Goal: Task Accomplishment & Management: Use online tool/utility

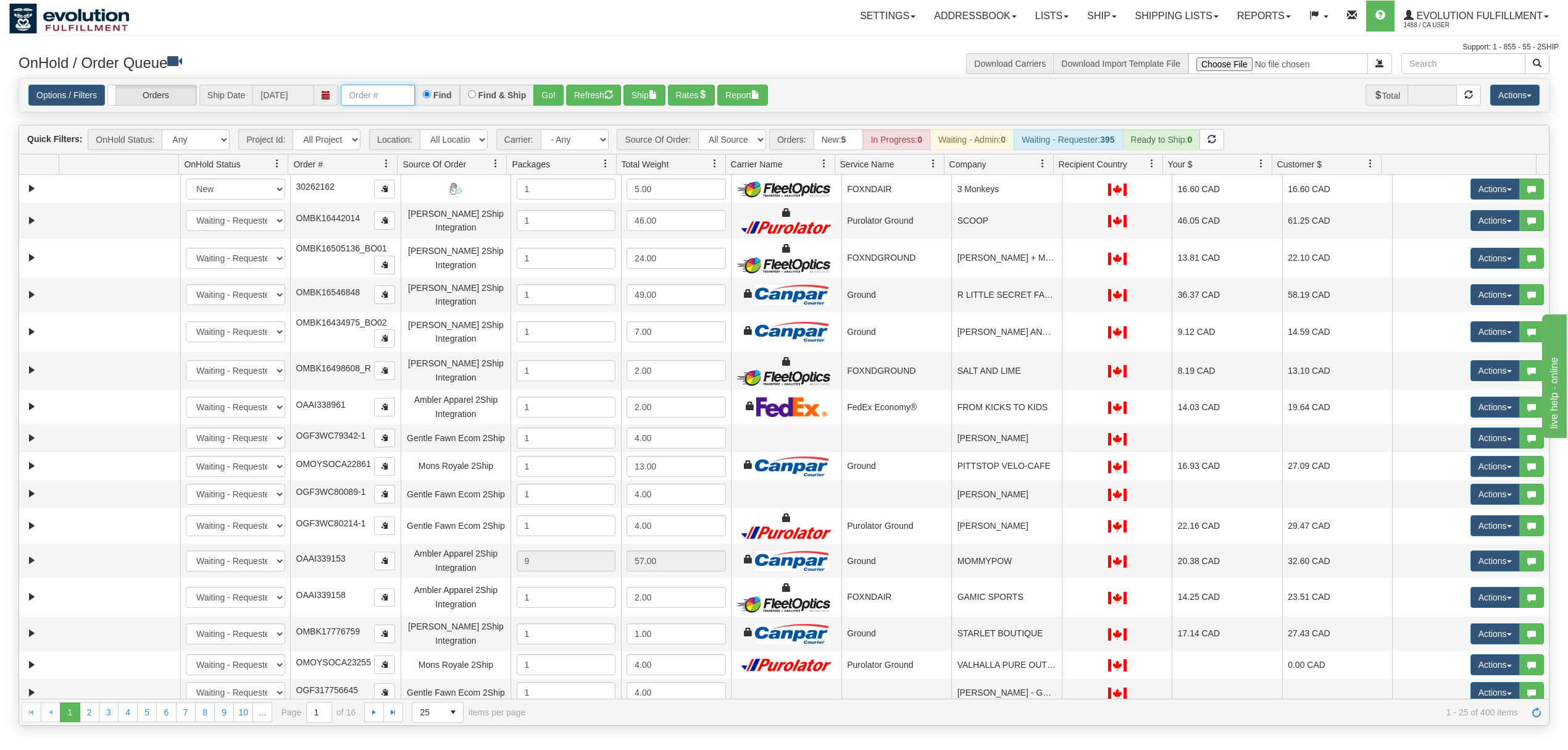
click at [359, 97] on input "text" at bounding box center [377, 95] width 74 height 21
click at [557, 89] on button "Go!" at bounding box center [548, 95] width 30 height 21
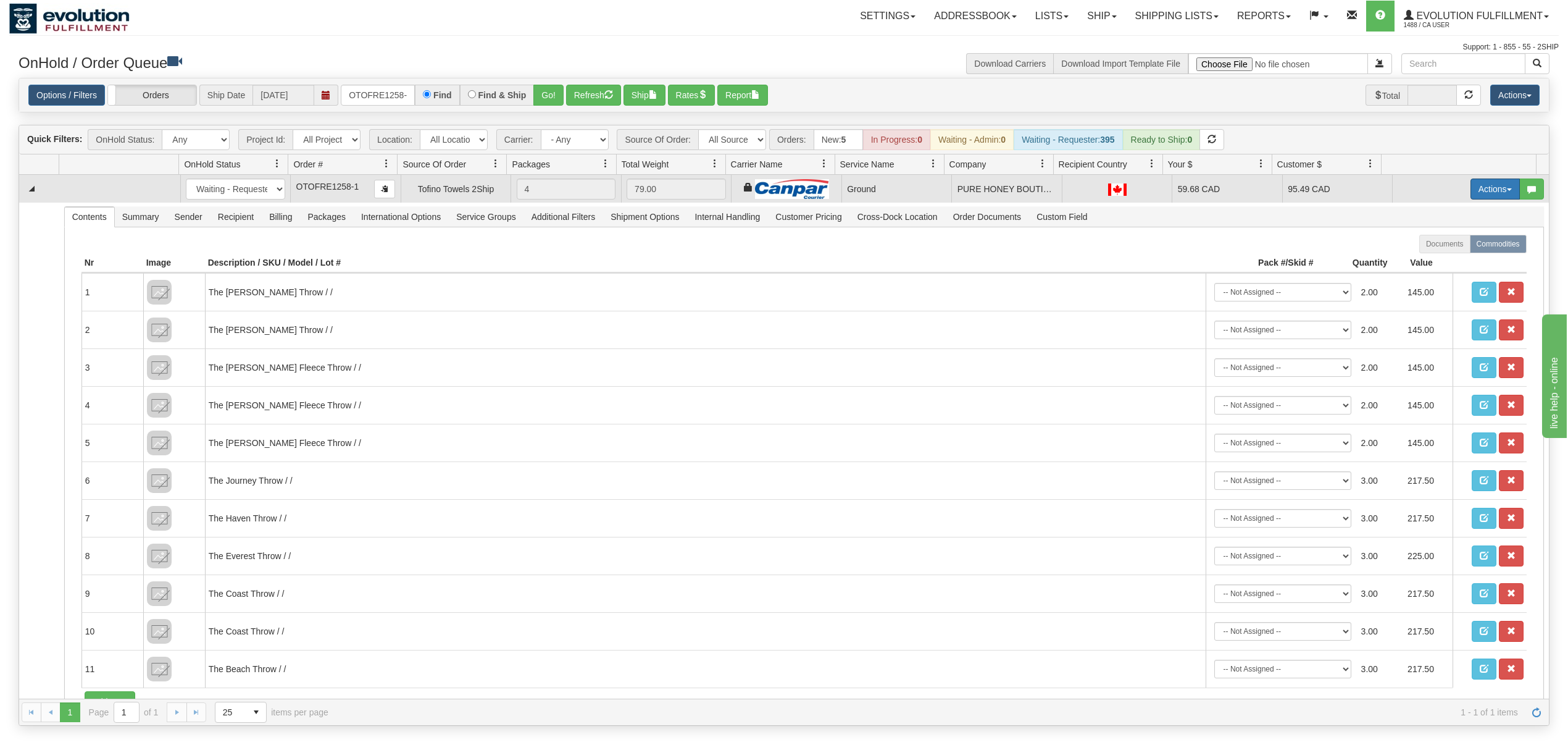
click at [1480, 190] on button "Actions" at bounding box center [1494, 189] width 49 height 21
click at [1433, 265] on span "Ship" at bounding box center [1445, 261] width 26 height 10
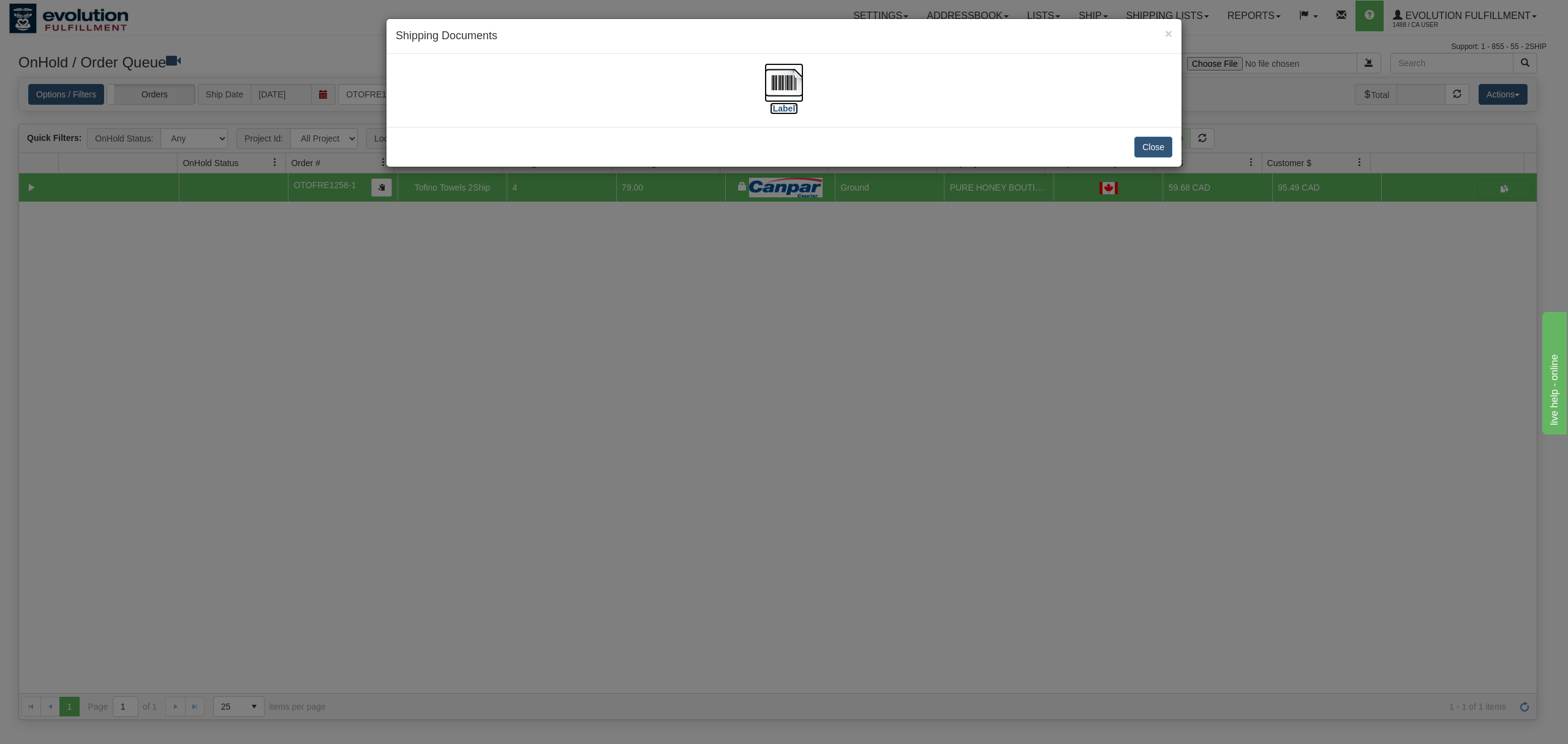
click at [777, 82] on img at bounding box center [784, 83] width 40 height 40
click at [1155, 145] on button "Close" at bounding box center [1153, 147] width 38 height 21
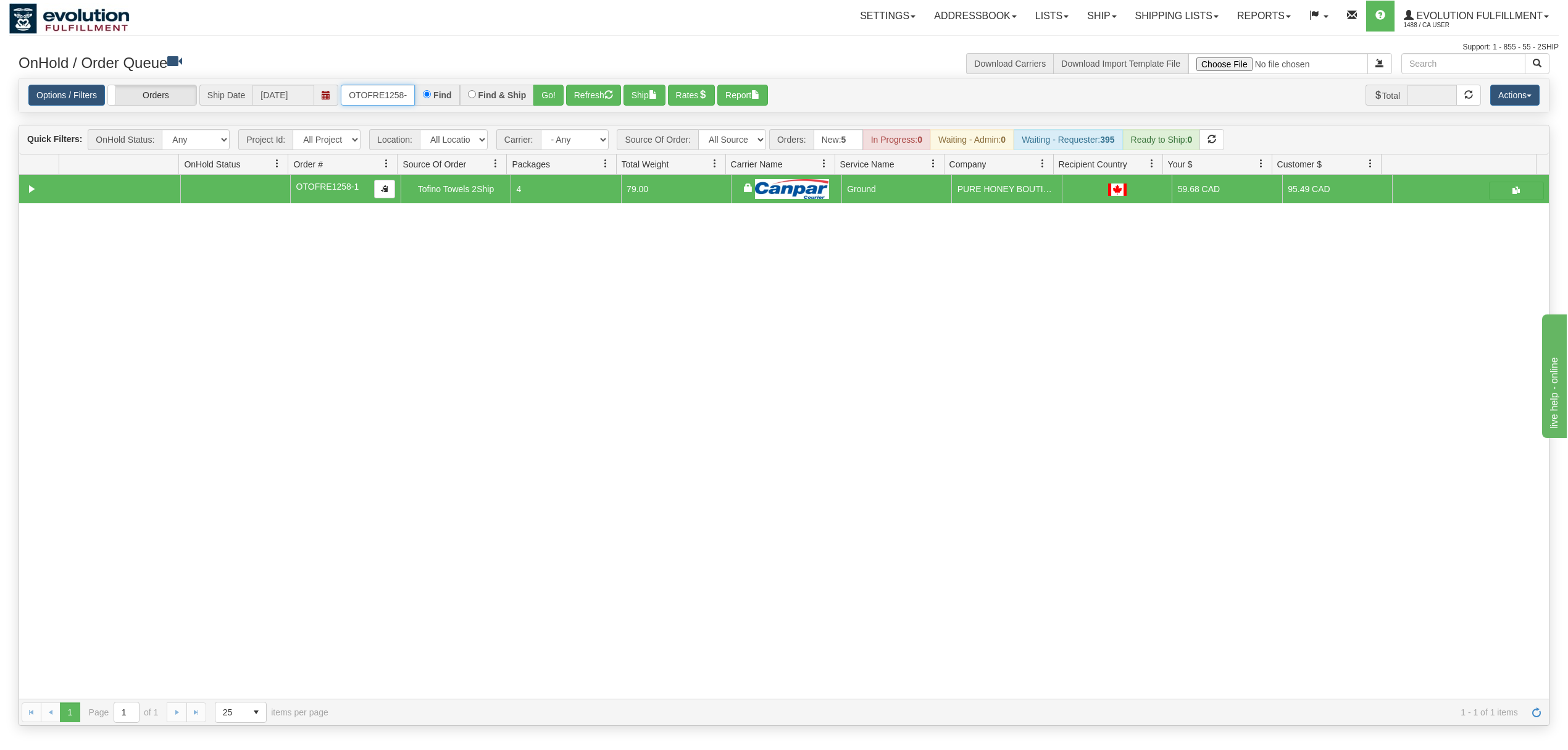
click at [390, 95] on input "OTOFRE1258-1" at bounding box center [377, 95] width 74 height 21
click at [540, 92] on button "Go!" at bounding box center [548, 95] width 30 height 21
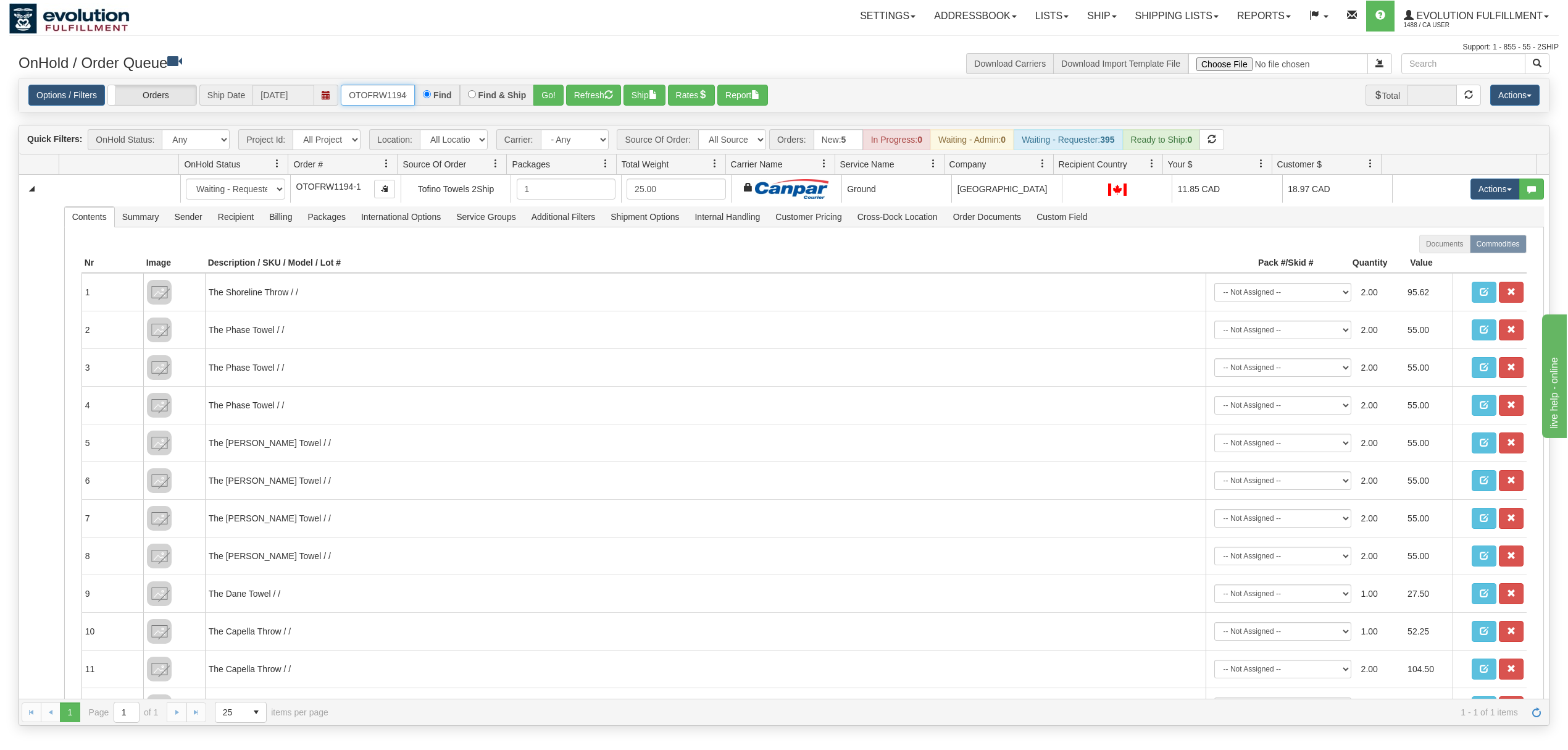
click at [396, 94] on input "OTOFRW1194-1" at bounding box center [377, 95] width 74 height 21
click at [535, 96] on button "Go!" at bounding box center [548, 95] width 30 height 21
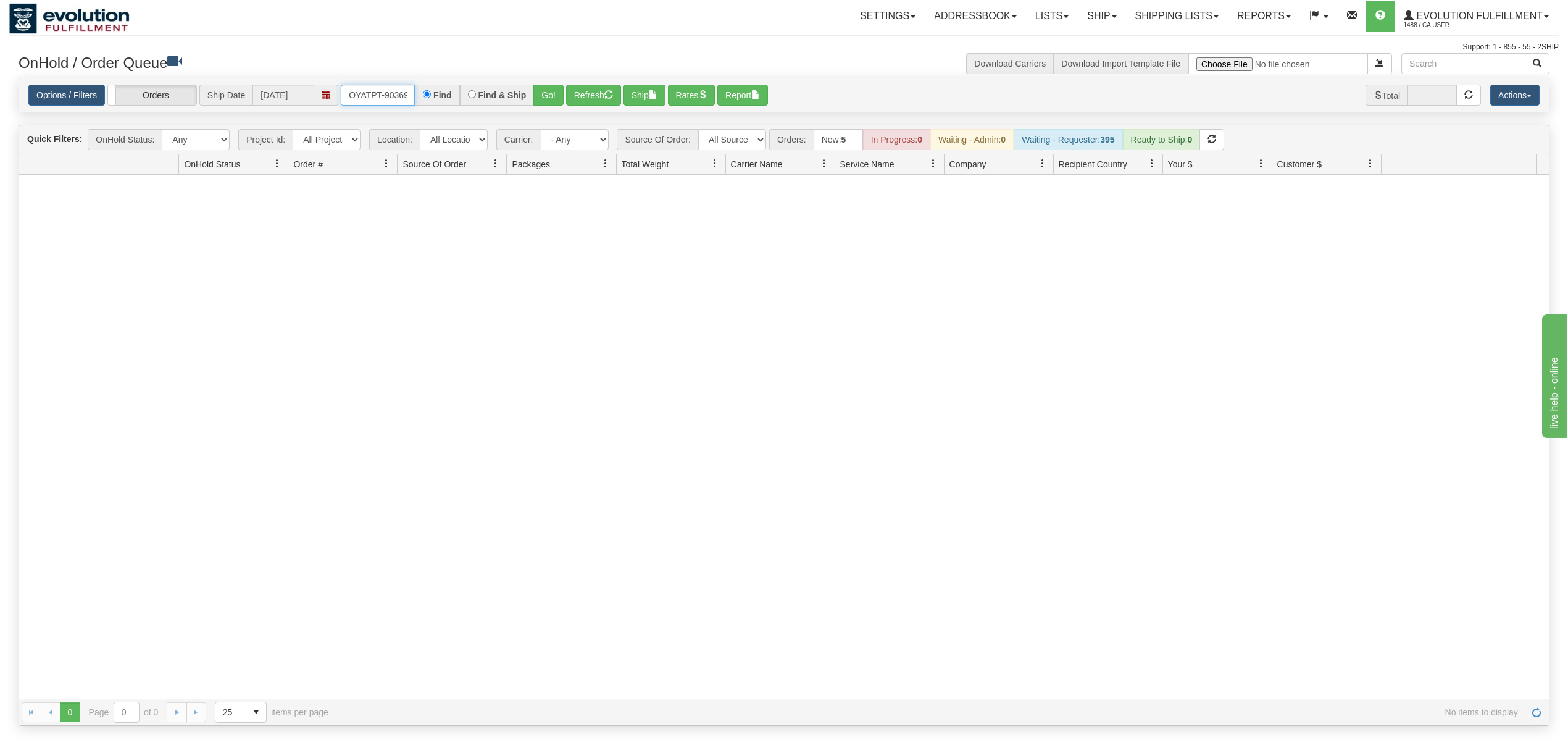
click at [396, 94] on input "OYATPT-903694" at bounding box center [377, 95] width 74 height 21
click at [413, 91] on input "OYATPT-903694" at bounding box center [377, 95] width 74 height 21
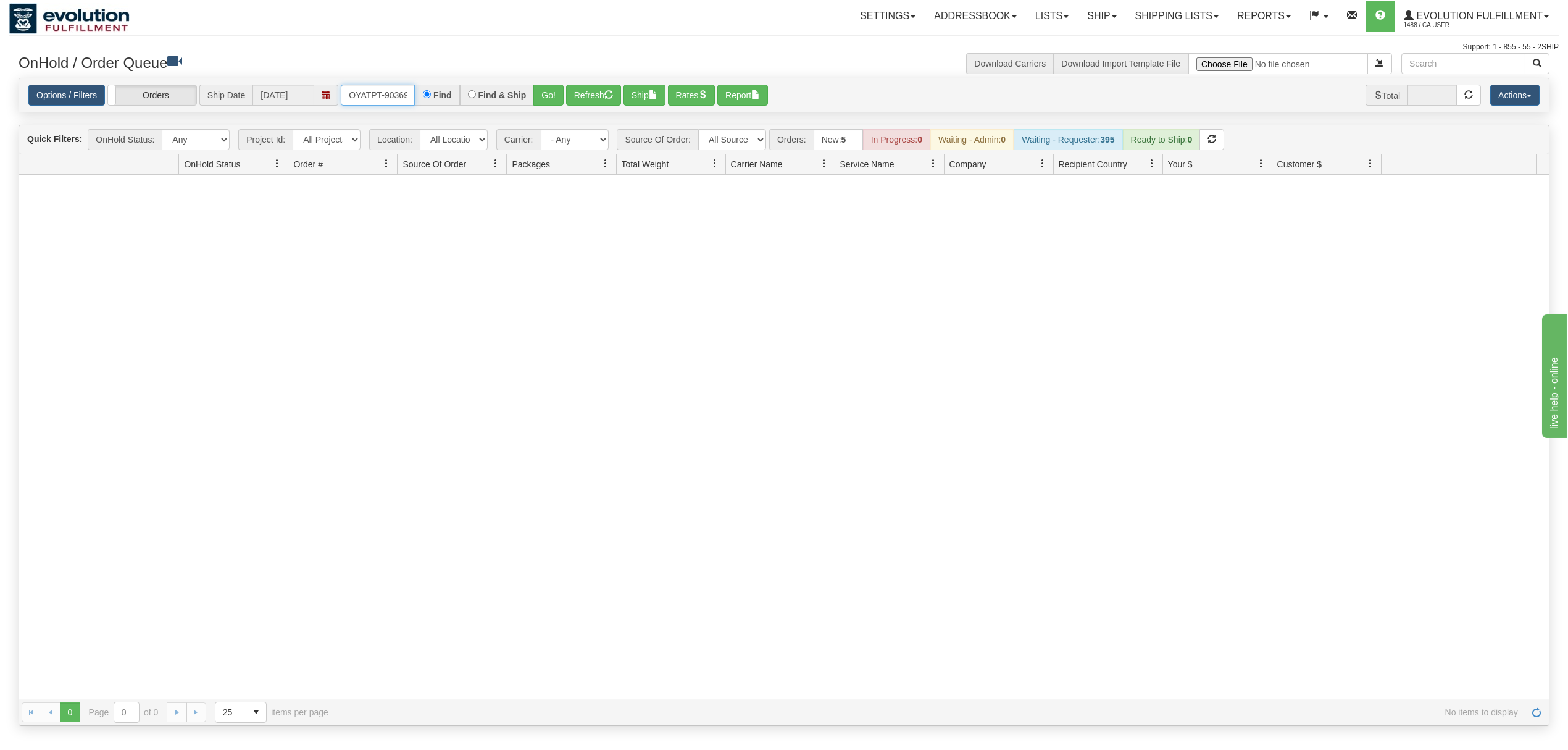
click at [413, 91] on input "OYATPT-903694" at bounding box center [377, 95] width 74 height 21
drag, startPoint x: 554, startPoint y: 89, endPoint x: 721, endPoint y: 6, distance: 186.5
click at [555, 87] on button "Go!" at bounding box center [548, 95] width 30 height 21
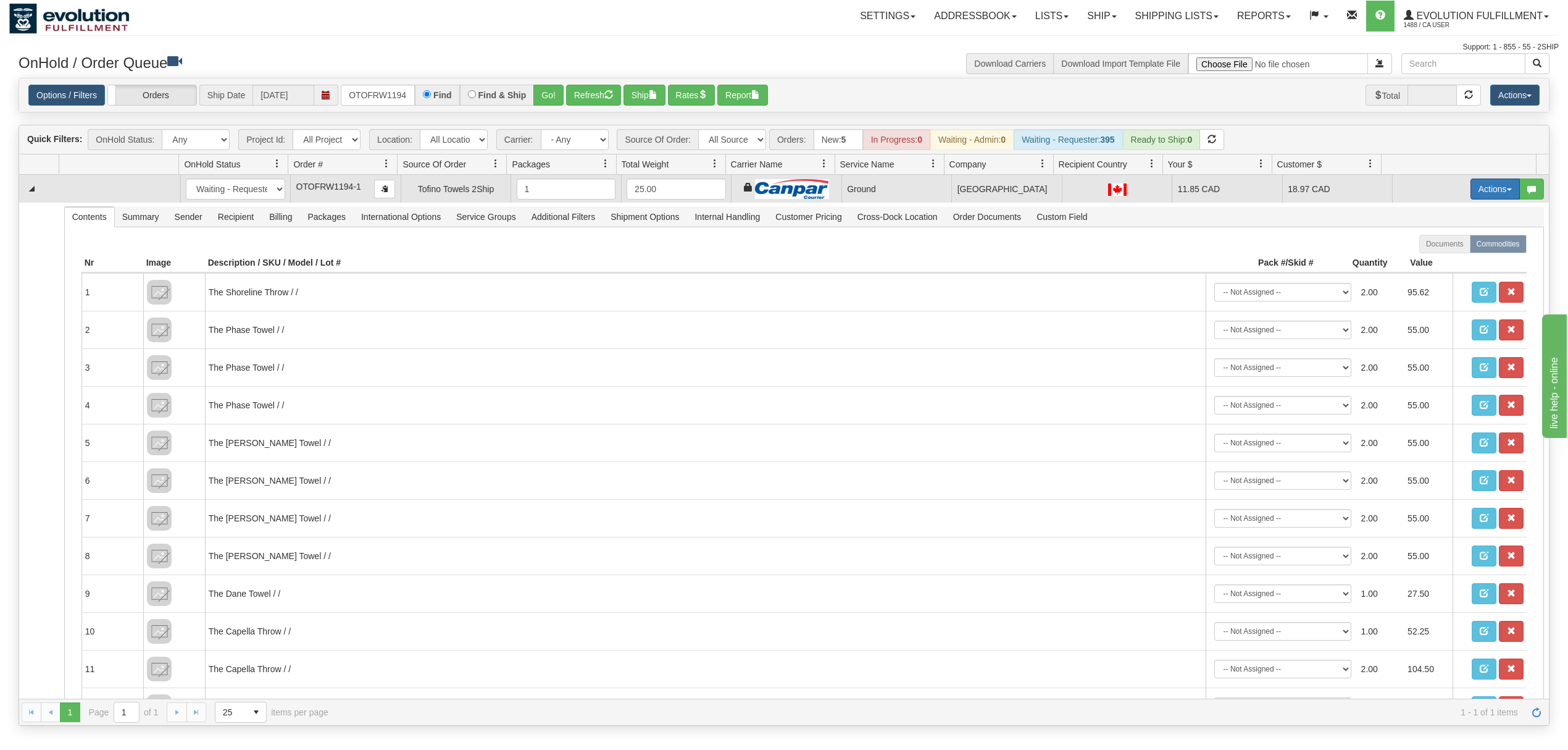
click at [1470, 191] on button "Actions" at bounding box center [1494, 189] width 49 height 21
click at [1435, 259] on span "Ship" at bounding box center [1445, 261] width 26 height 10
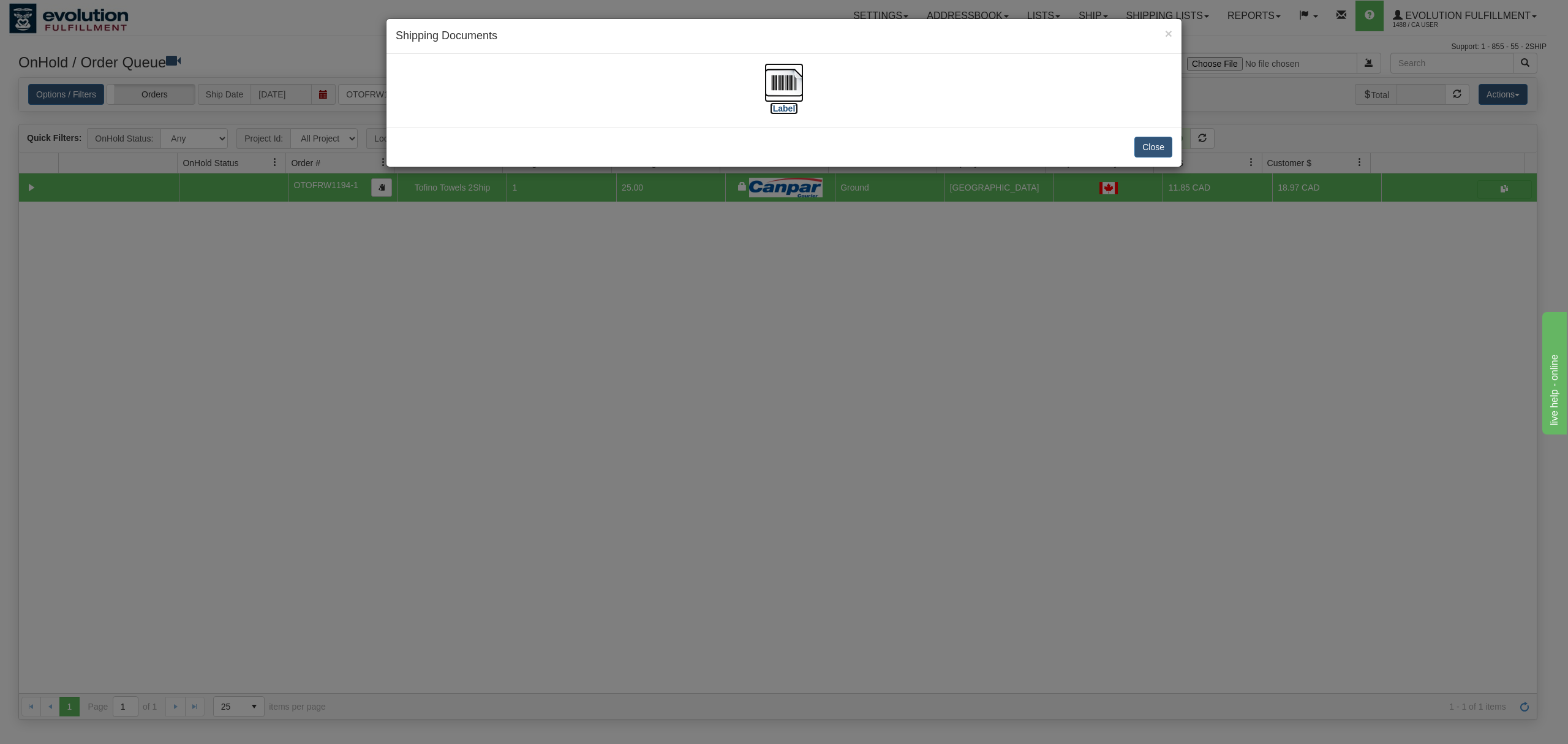
click at [782, 75] on img at bounding box center [784, 83] width 40 height 40
click at [1143, 153] on button "Close" at bounding box center [1153, 147] width 38 height 21
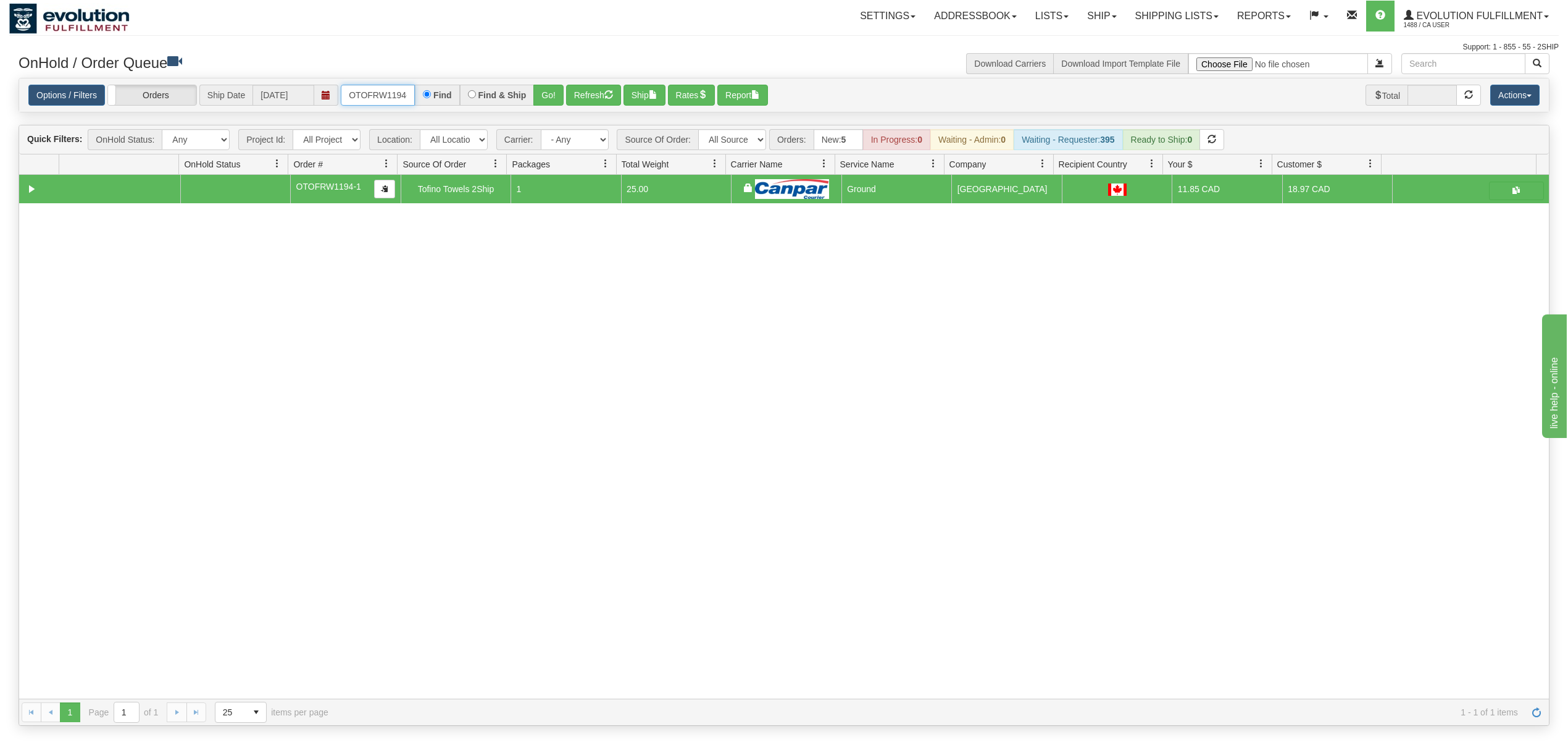
click at [380, 97] on input "OTOFRW1194-1" at bounding box center [377, 95] width 74 height 21
click at [566, 100] on div "Options / Filters Group Shipments Orders Ship Date [DATE] OTOFRW1199-1 Find Fin…" at bounding box center [784, 96] width 1511 height 22
click at [559, 100] on button "Go!" at bounding box center [548, 95] width 30 height 21
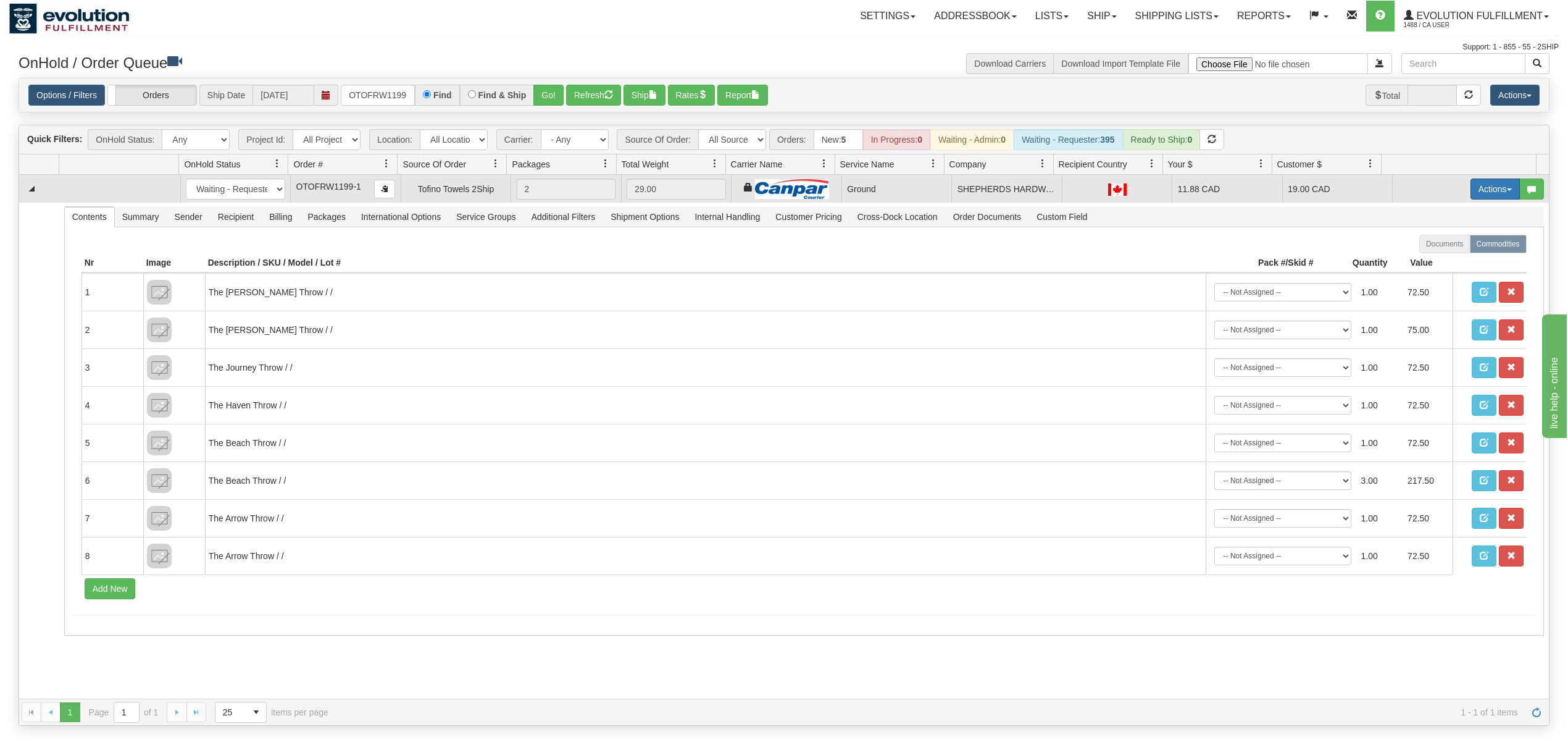
click at [1482, 191] on button "Actions" at bounding box center [1494, 189] width 49 height 21
click at [1433, 265] on span "Ship" at bounding box center [1445, 261] width 26 height 10
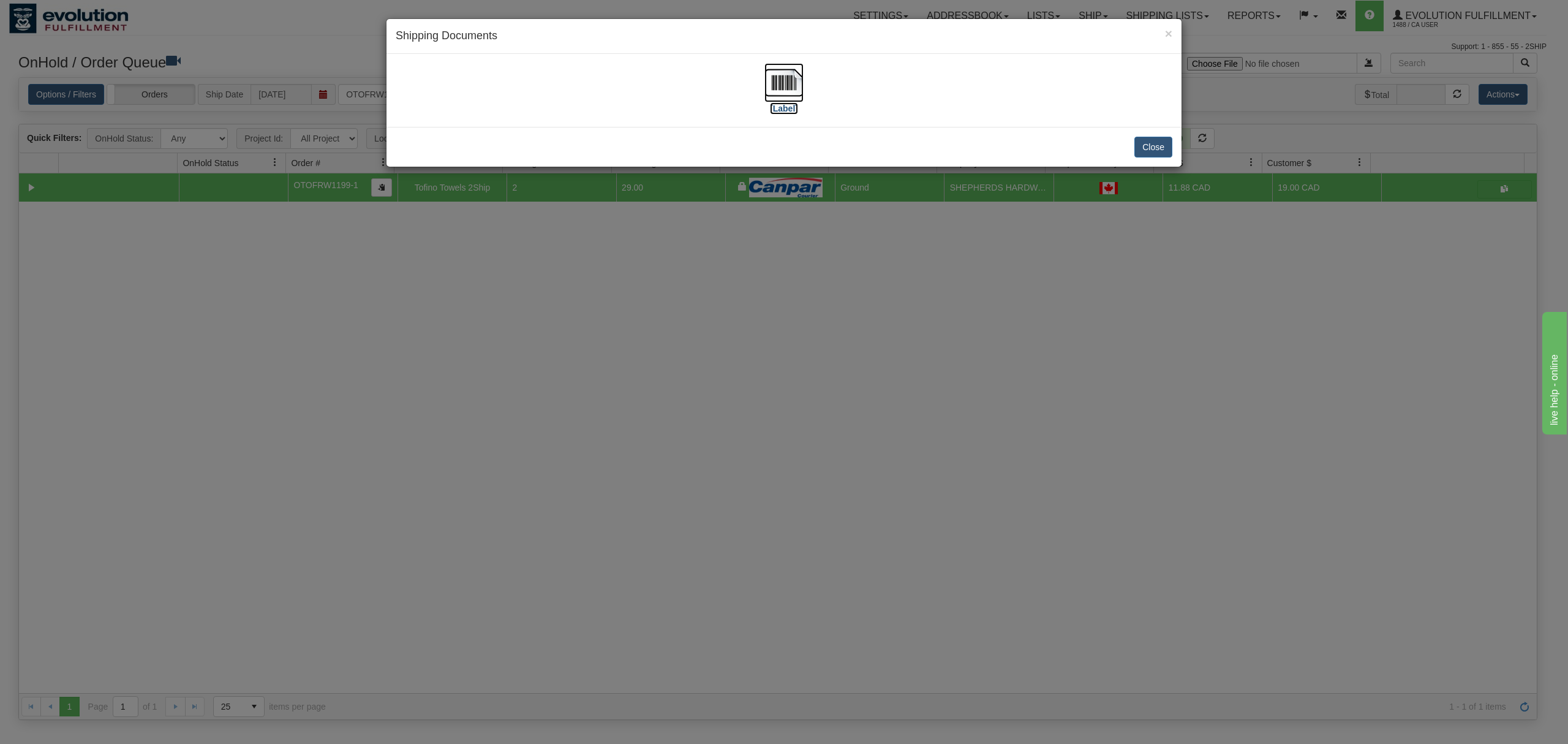
click at [786, 82] on img at bounding box center [784, 83] width 40 height 40
drag, startPoint x: 1157, startPoint y: 138, endPoint x: 1154, endPoint y: 147, distance: 9.5
click at [1154, 147] on div "Close" at bounding box center [783, 147] width 795 height 40
click at [1157, 143] on button "Close" at bounding box center [1153, 147] width 38 height 21
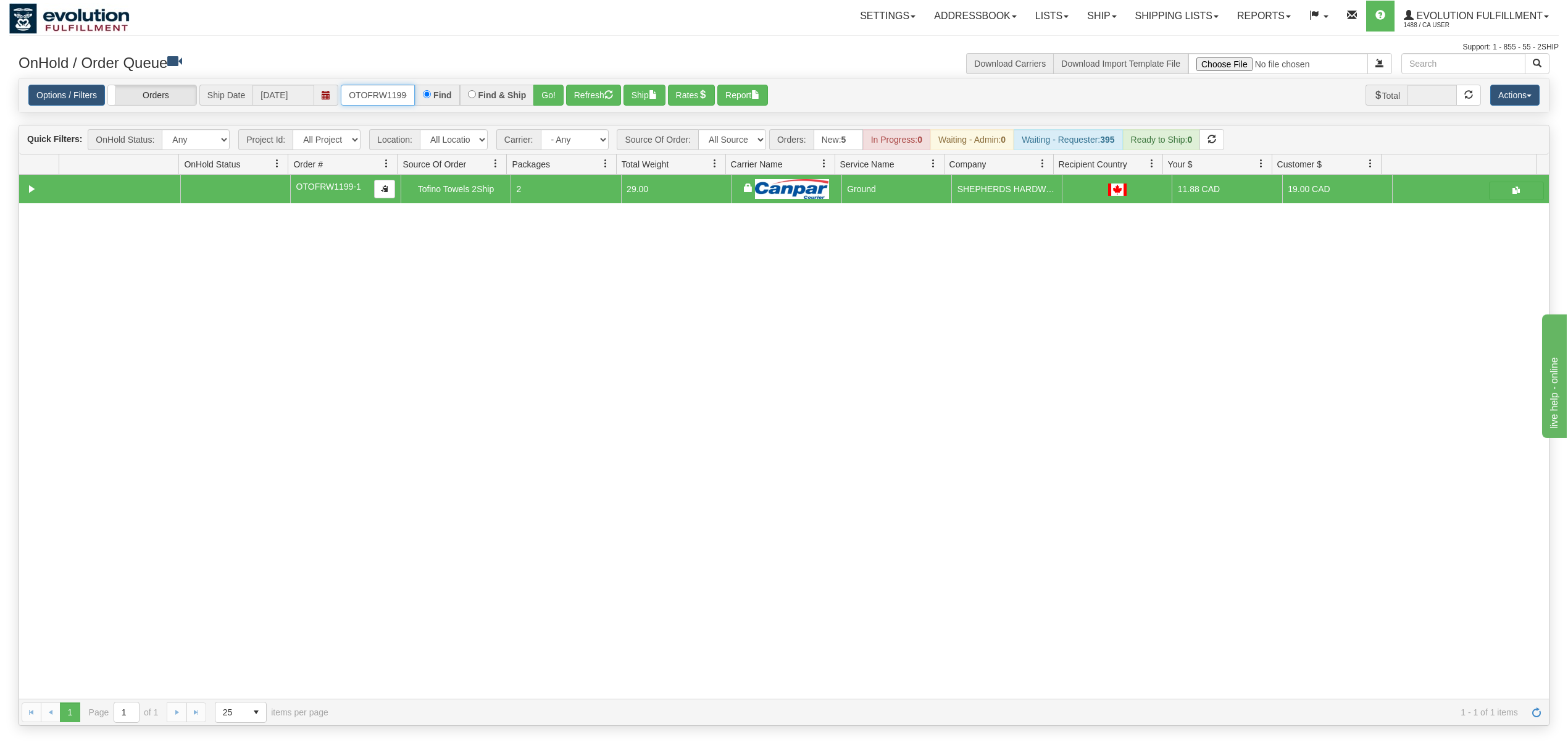
click at [395, 87] on input "OTOFRW1199-1" at bounding box center [377, 95] width 74 height 21
click at [545, 87] on button "Go!" at bounding box center [548, 95] width 30 height 21
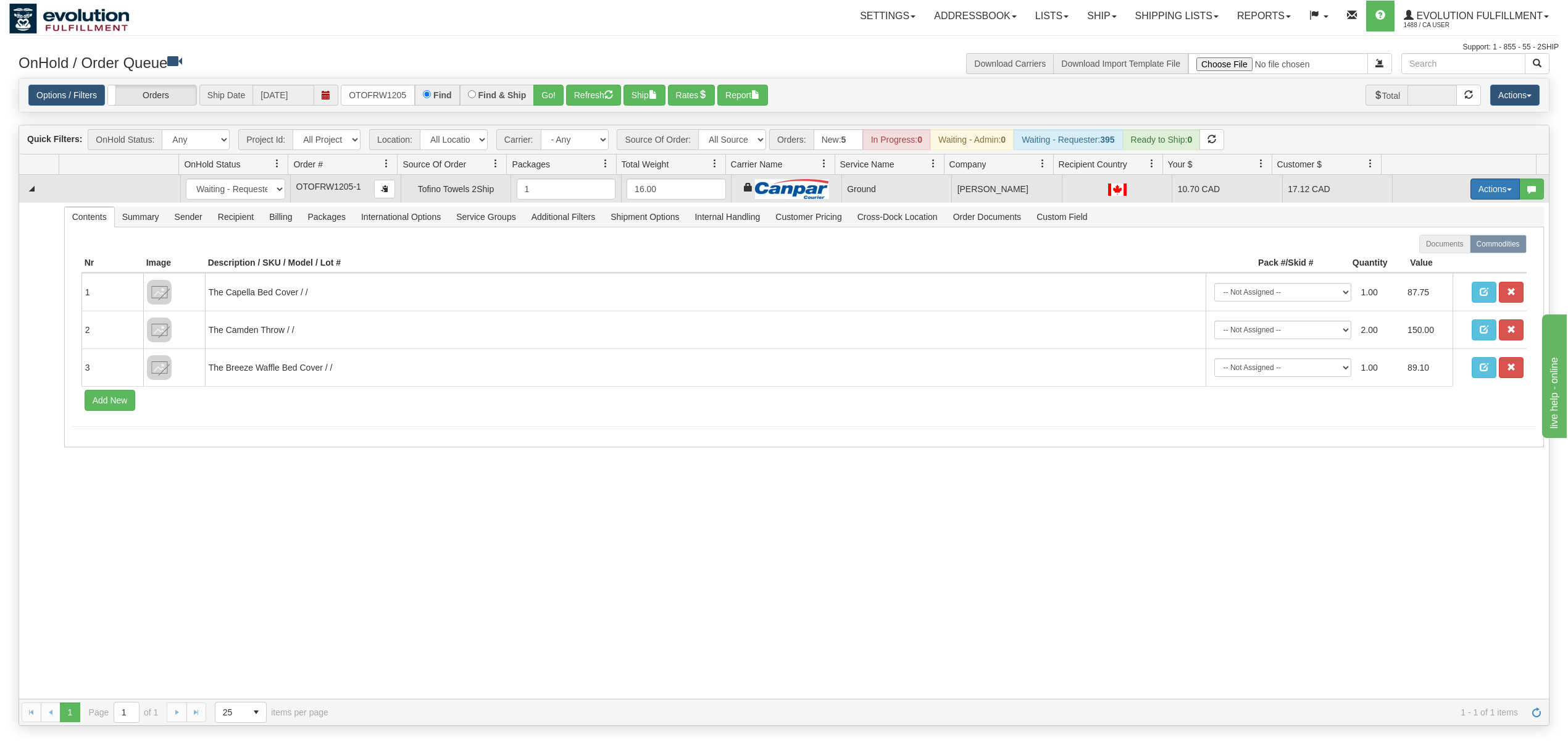
click at [1474, 194] on button "Actions" at bounding box center [1494, 189] width 49 height 21
click at [1441, 256] on link "Ship" at bounding box center [1469, 260] width 99 height 16
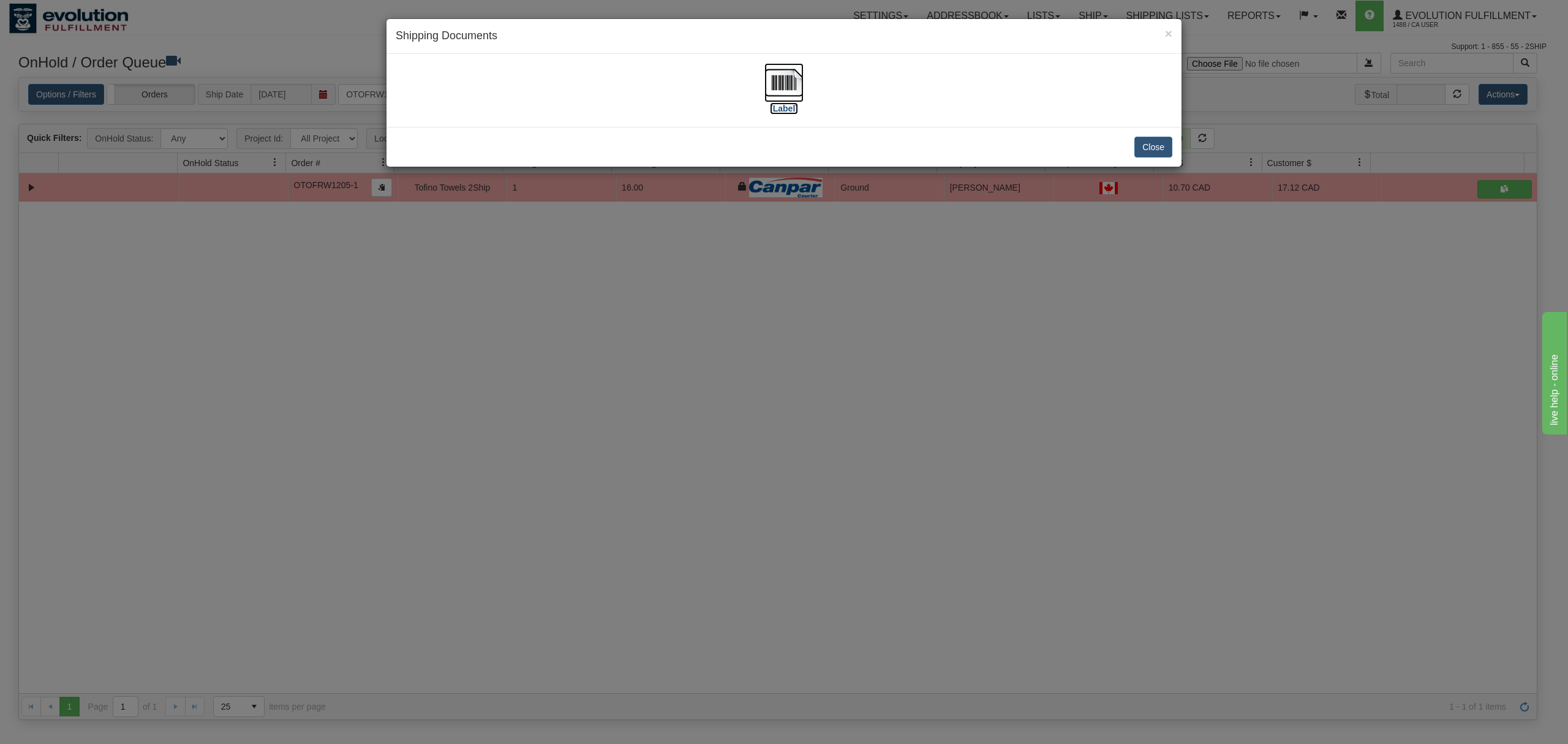
click at [785, 83] on img at bounding box center [784, 83] width 40 height 40
click at [1149, 143] on button "Close" at bounding box center [1153, 147] width 38 height 21
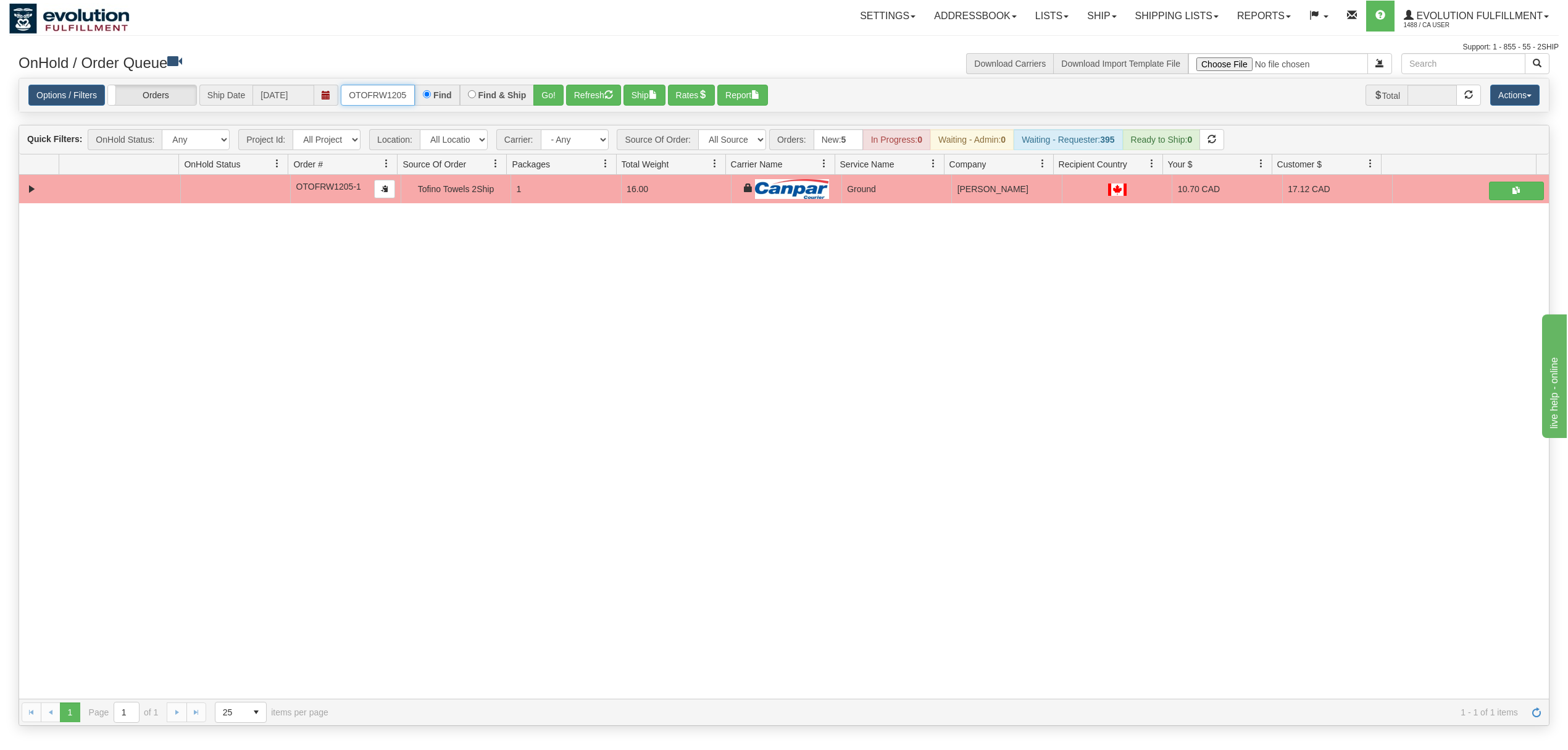
click at [388, 100] on input "OTOFRW1205-1" at bounding box center [377, 95] width 74 height 21
click at [393, 92] on input "OMBK17513788 BO02" at bounding box center [377, 95] width 74 height 21
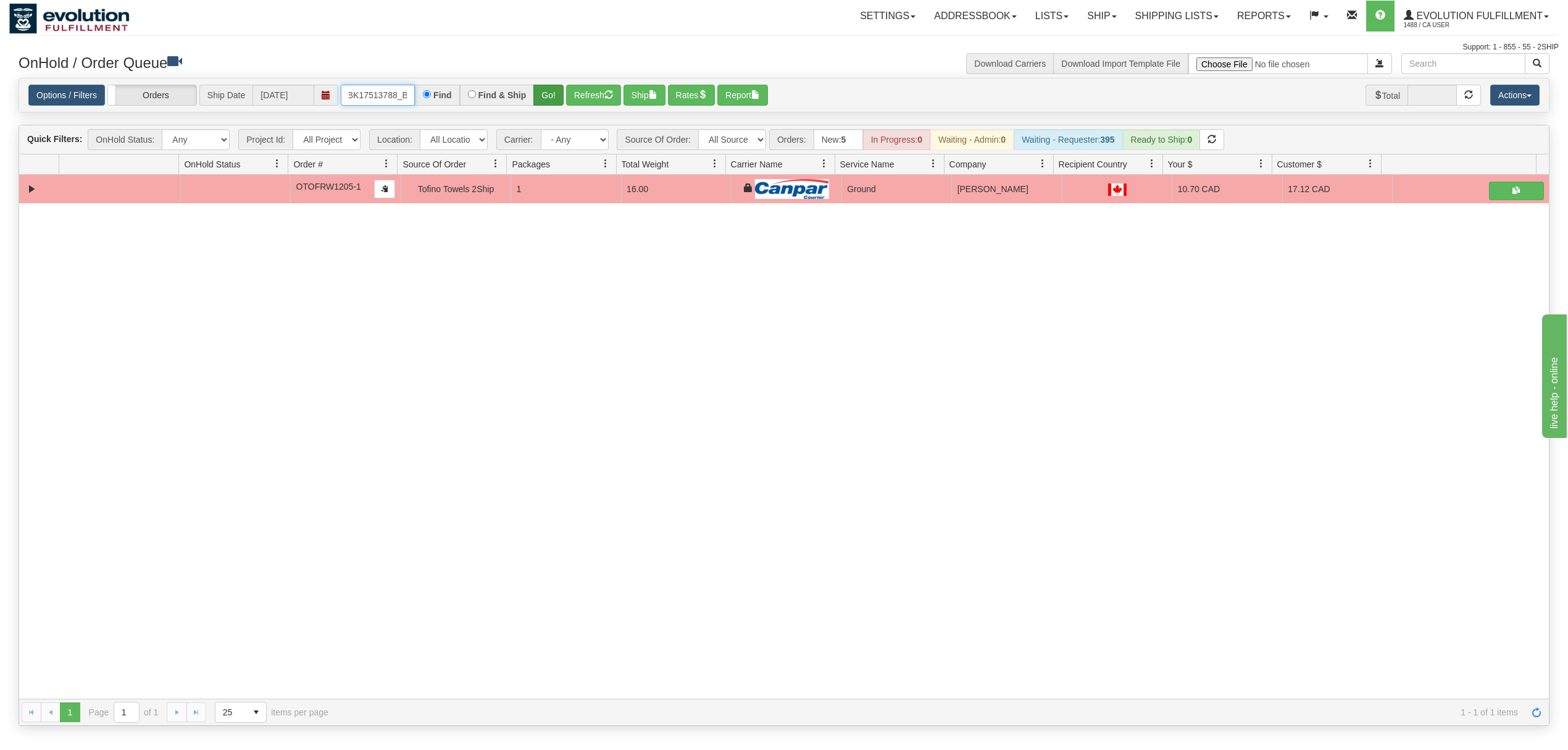
type input "OMBK17513788_BO02"
click at [550, 97] on button "Go!" at bounding box center [548, 95] width 30 height 21
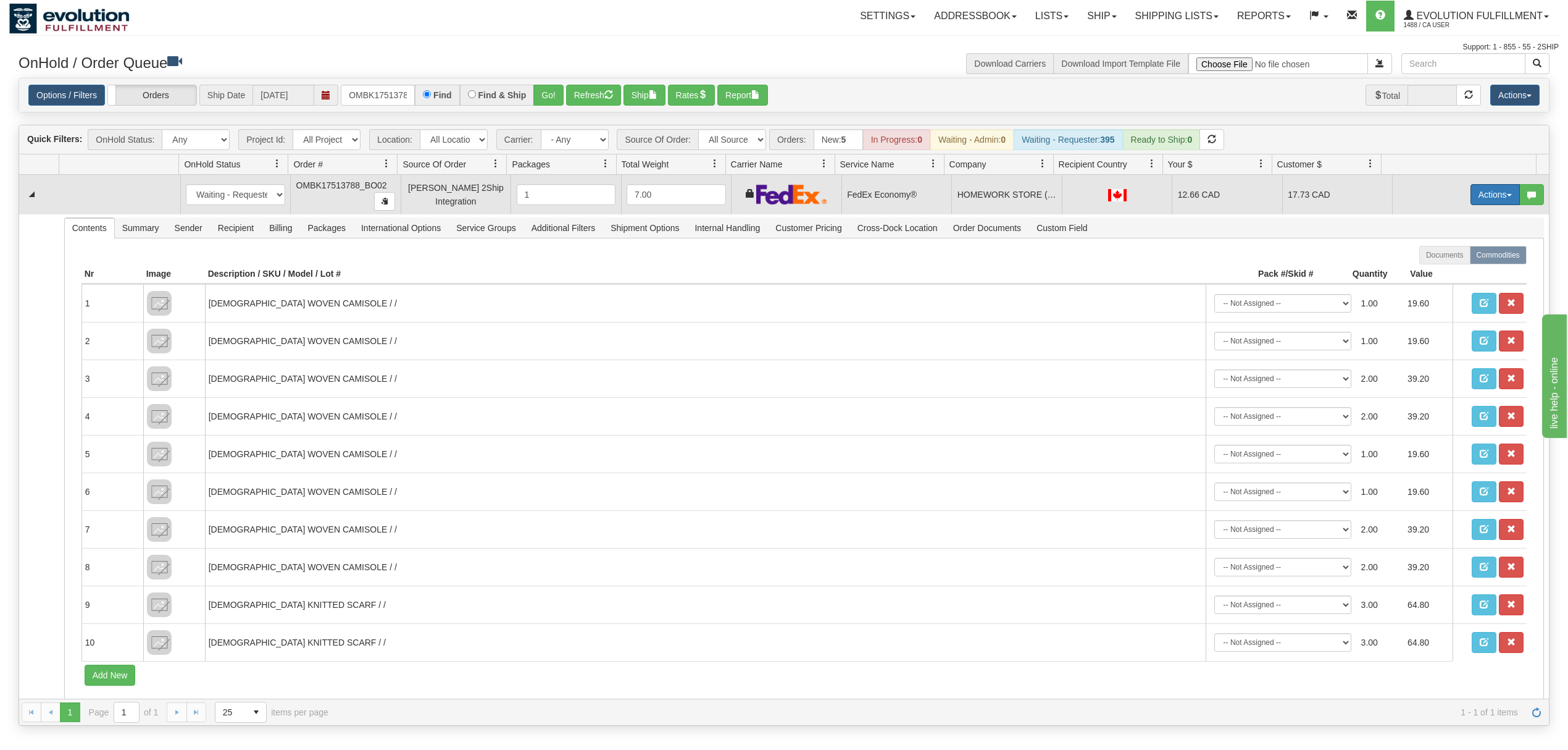
click at [1472, 189] on button "Actions" at bounding box center [1494, 194] width 49 height 21
click at [1431, 262] on link "Ship" at bounding box center [1469, 266] width 99 height 16
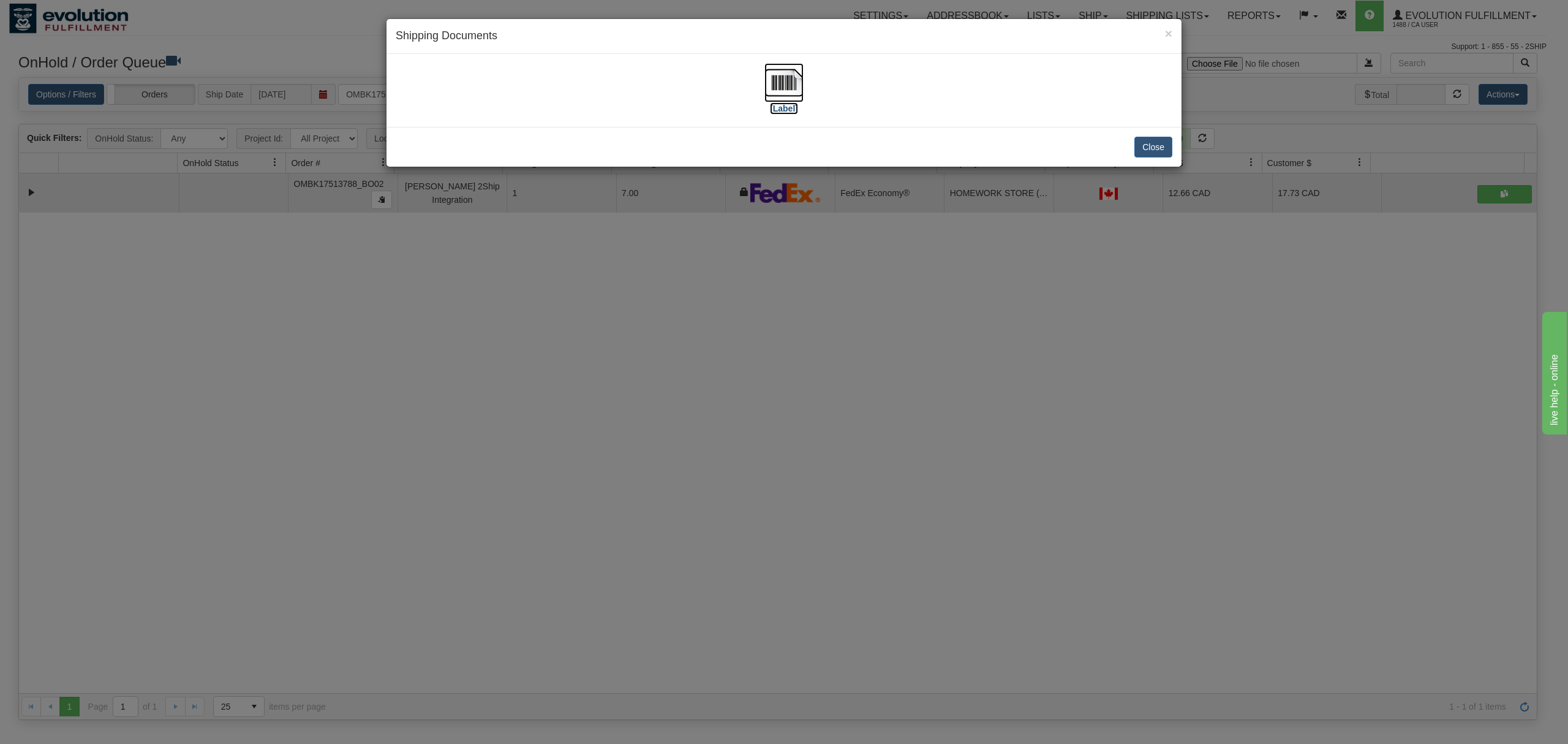
click at [789, 79] on img at bounding box center [784, 83] width 40 height 40
click at [1160, 147] on button "Close" at bounding box center [1153, 147] width 38 height 21
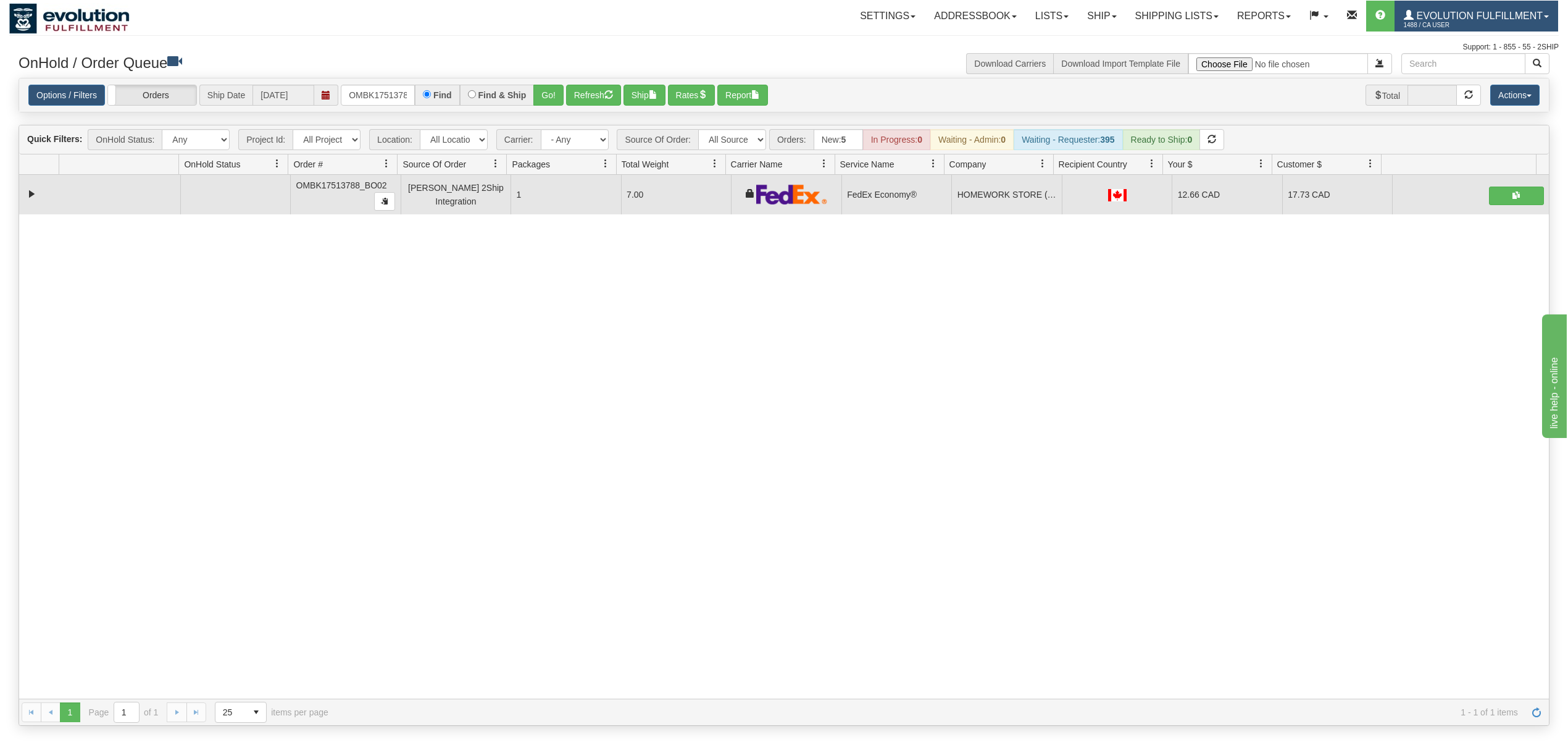
click at [1487, 22] on span "1488 / CA User" at bounding box center [1450, 25] width 93 height 12
click at [1045, 331] on div "31613283 EVOLUTION V3 91086136 91086137 OMBK17513788_BO02 [PERSON_NAME] 2Ship I…" at bounding box center [784, 436] width 1530 height 524
drag, startPoint x: 1432, startPoint y: 28, endPoint x: 1434, endPoint y: 35, distance: 7.3
click at [1433, 30] on span "1488 / CA User" at bounding box center [1450, 25] width 93 height 12
click at [1460, 72] on span "LOG OUT" at bounding box center [1475, 76] width 39 height 10
